Goal: Task Accomplishment & Management: Use online tool/utility

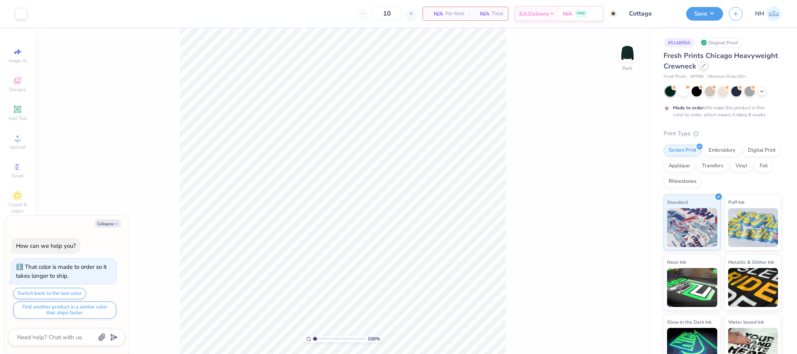
click at [705, 68] on icon at bounding box center [703, 66] width 4 height 4
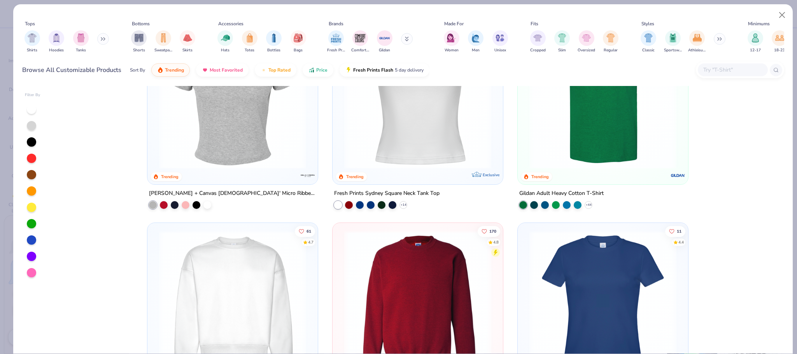
scroll to position [937, 0]
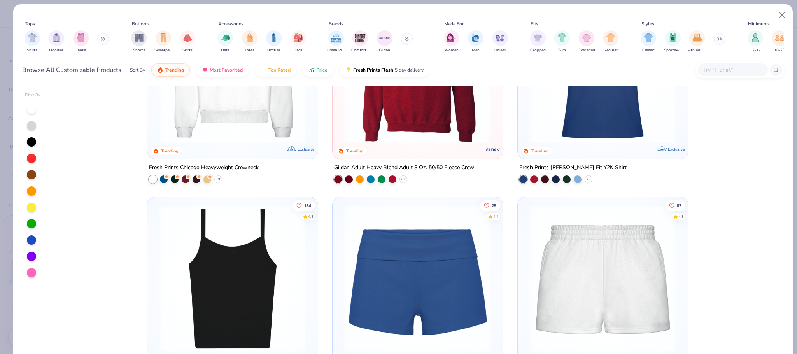
click at [104, 38] on icon at bounding box center [103, 39] width 5 height 4
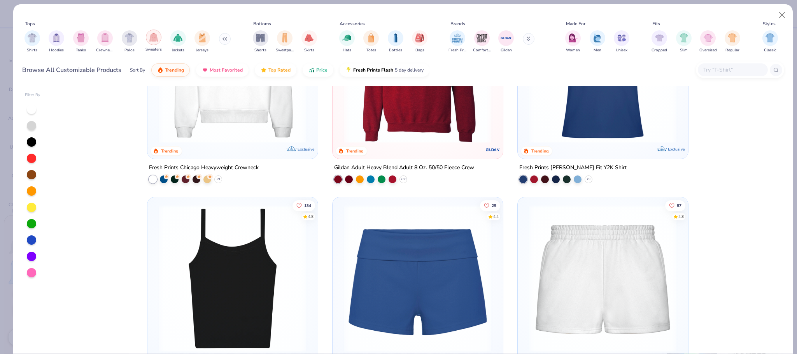
click at [155, 41] on img "filter for Sweaters" at bounding box center [153, 37] width 9 height 9
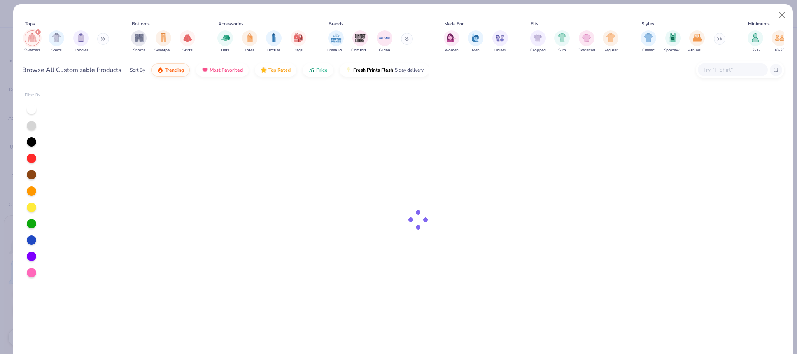
type textarea "x"
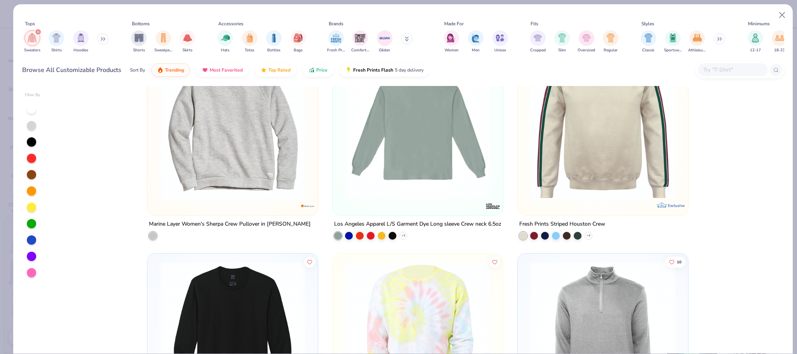
scroll to position [2576, 0]
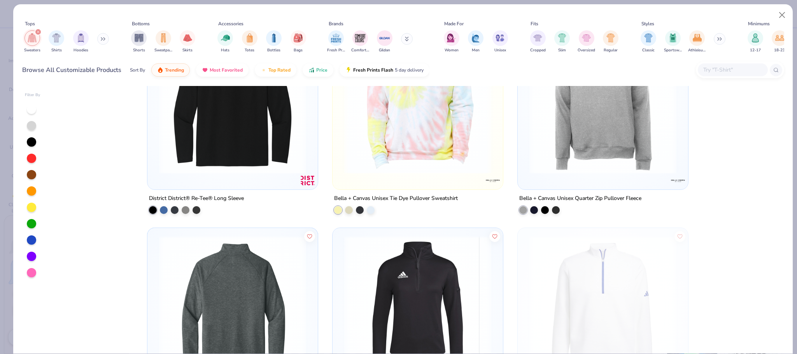
click at [724, 70] on input "text" at bounding box center [732, 69] width 60 height 9
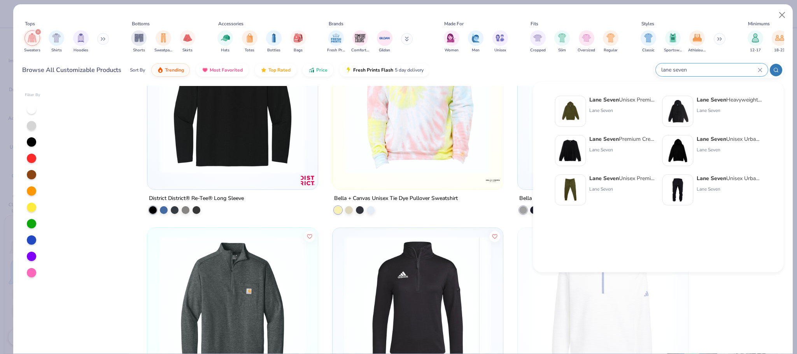
type input "lane seven"
click at [618, 139] on div "Lane Seven Premium Crewneck Sweatshirt" at bounding box center [621, 139] width 65 height 8
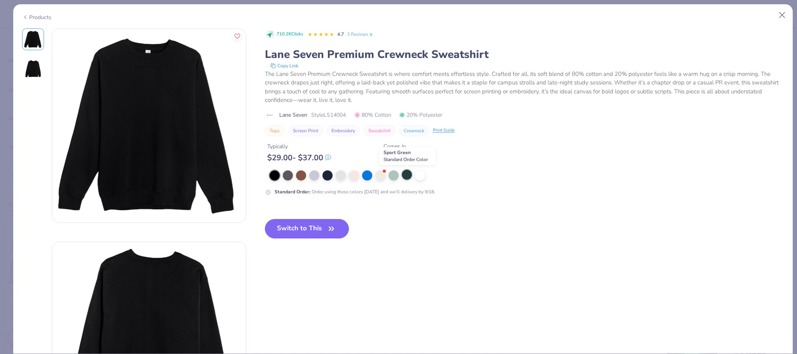
click at [405, 174] on div at bounding box center [407, 175] width 10 height 10
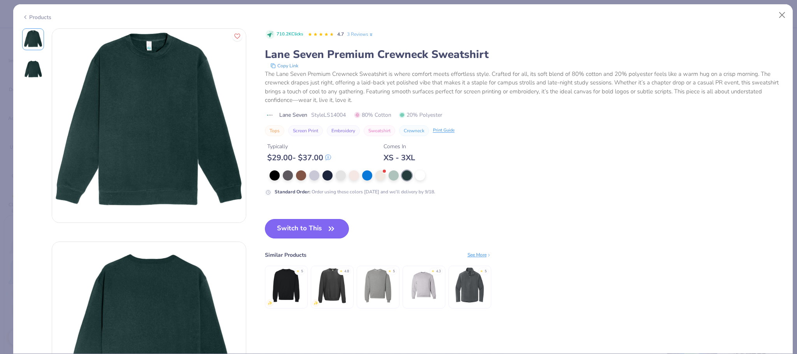
click at [320, 229] on button "Switch to This" at bounding box center [307, 228] width 84 height 19
type textarea "x"
type input "12"
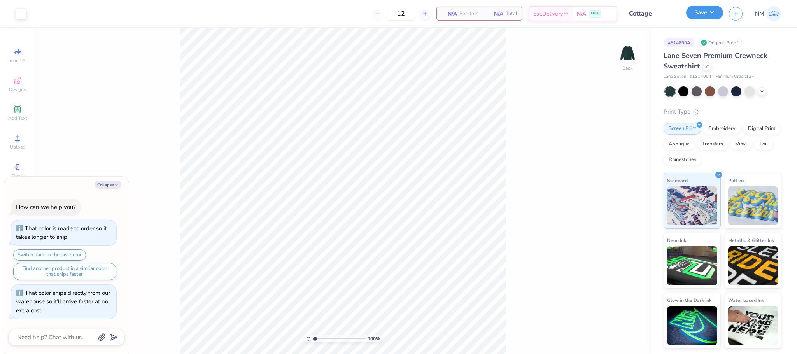
click at [697, 11] on button "Save" at bounding box center [704, 13] width 37 height 14
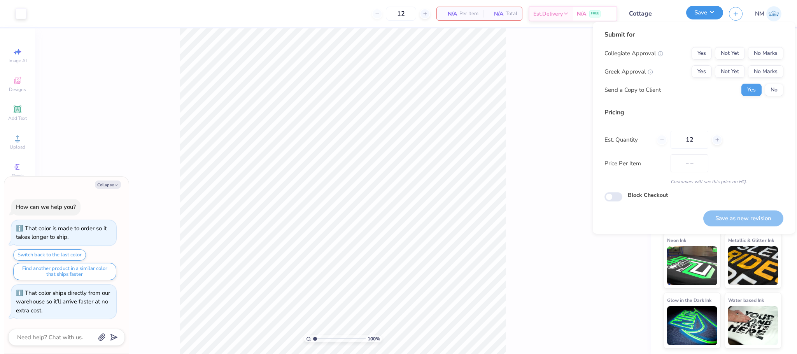
type textarea "x"
click at [766, 52] on button "No Marks" at bounding box center [765, 53] width 35 height 12
type input "$42.21"
click at [765, 66] on button "No Marks" at bounding box center [765, 71] width 35 height 12
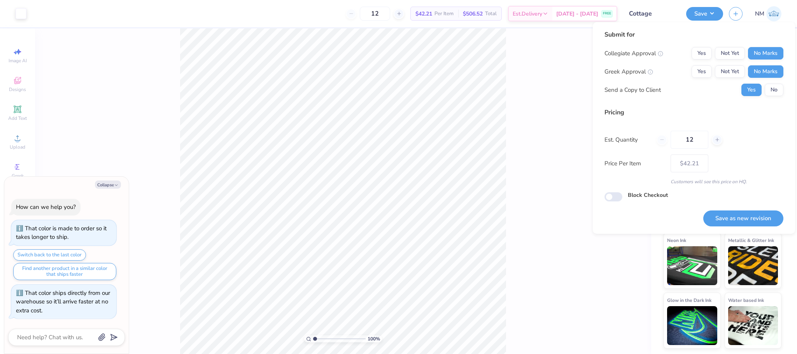
click at [774, 83] on div "Collegiate Approval Yes Not Yet No Marks Greek Approval Yes Not Yet No Marks Se…" at bounding box center [693, 71] width 179 height 49
click at [774, 88] on button "No" at bounding box center [773, 90] width 19 height 12
type textarea "x"
click at [732, 210] on button "Save as new revision" at bounding box center [743, 218] width 80 height 16
type input "$42.21"
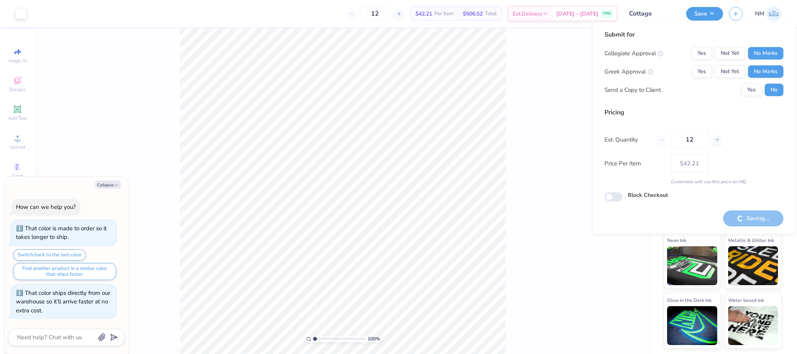
type textarea "x"
